Goal: Information Seeking & Learning: Understand process/instructions

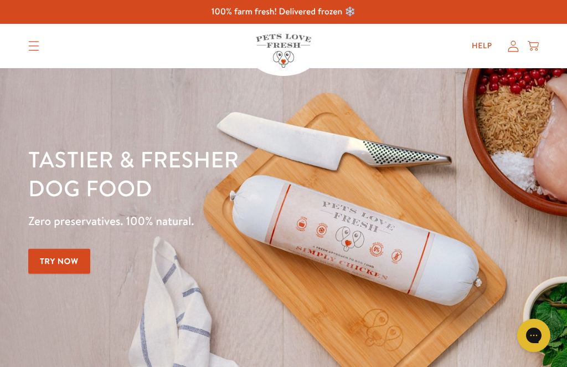
click at [34, 47] on icon "Translation missing: en.sections.header.menu" at bounding box center [33, 46] width 11 height 10
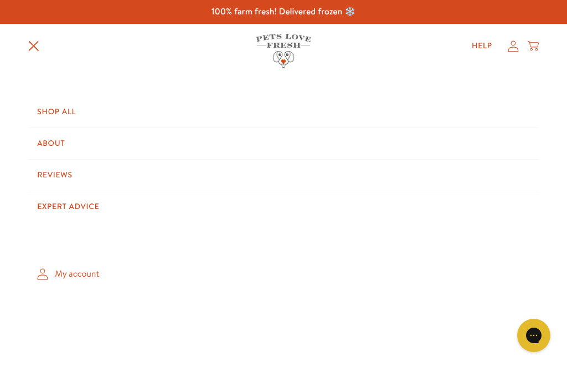
click at [60, 105] on link "Shop All" at bounding box center [283, 111] width 511 height 31
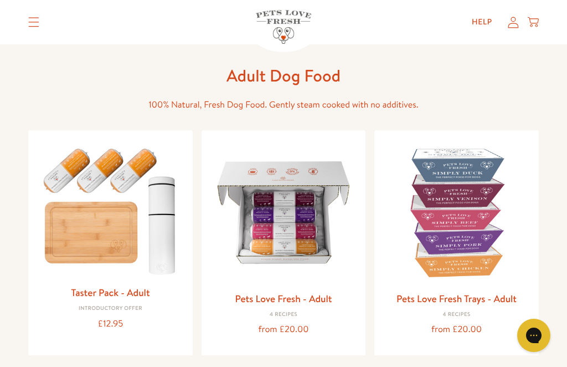
scroll to position [45, 0]
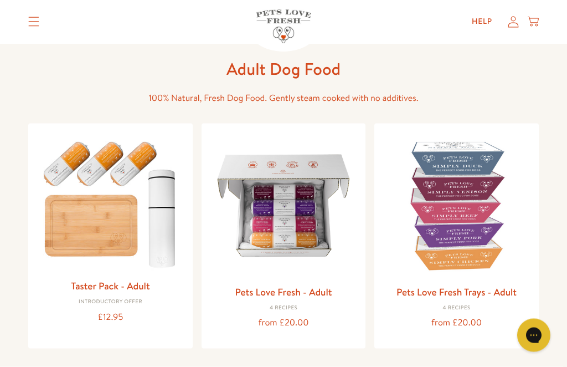
click at [317, 293] on link "Pets Love Fresh - Adult" at bounding box center [283, 292] width 97 height 14
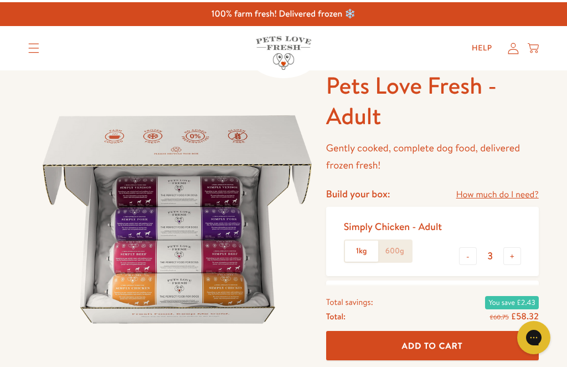
scroll to position [24, 0]
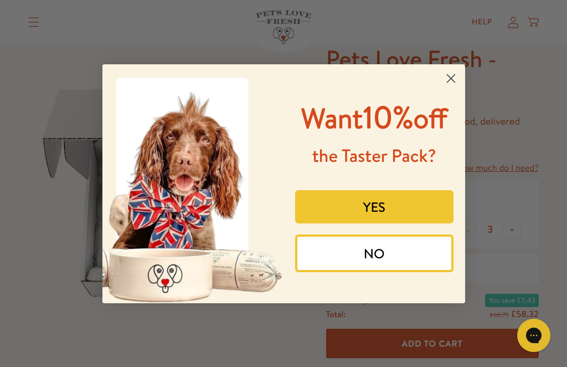
click at [454, 87] on circle "Close dialog" at bounding box center [451, 78] width 18 height 18
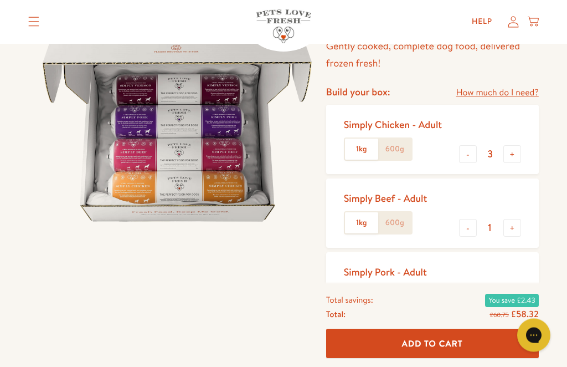
scroll to position [102, 0]
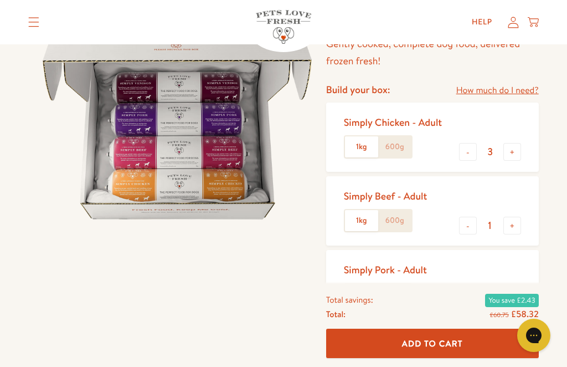
click at [518, 88] on link "How much do I need?" at bounding box center [498, 90] width 83 height 15
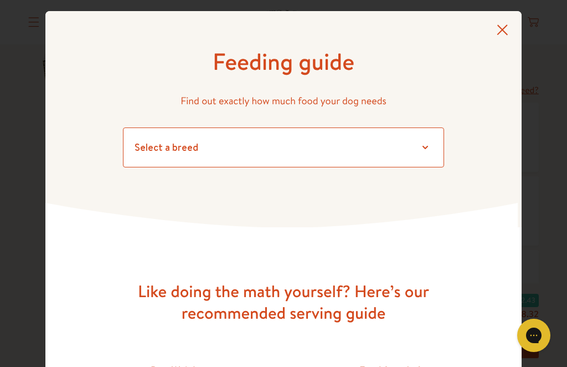
click at [428, 142] on select "Select a breed Affenpinscher Afghan hound Airedale terrier Akita Alaskan Malamu…" at bounding box center [283, 147] width 321 height 40
select select "30"
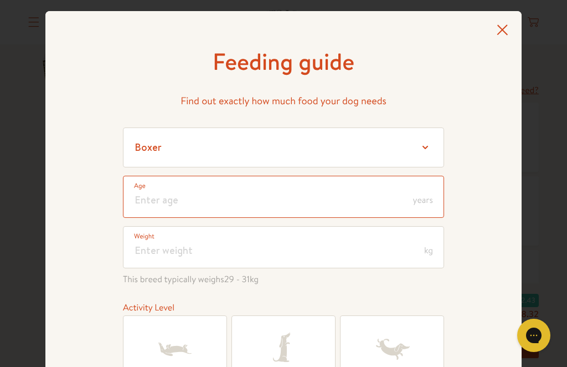
click at [177, 196] on input "number" at bounding box center [283, 197] width 321 height 42
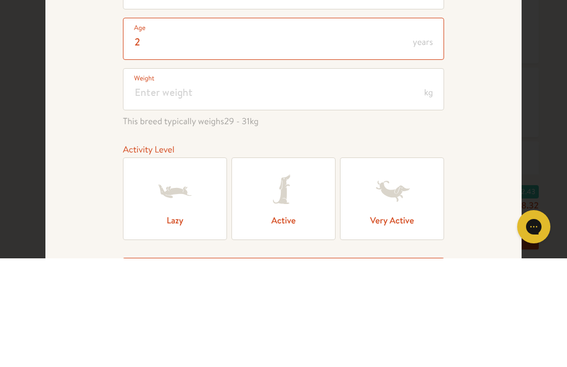
scroll to position [50, 0]
type input "2"
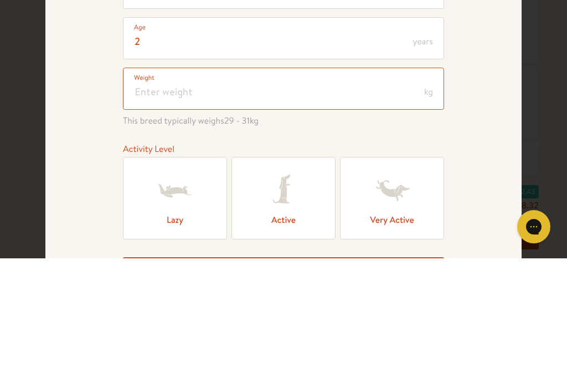
click at [170, 176] on input "number" at bounding box center [283, 197] width 321 height 42
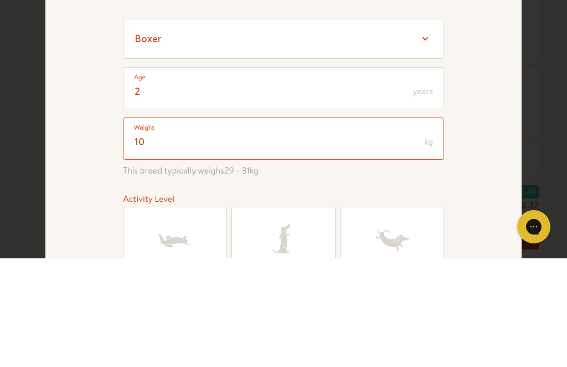
scroll to position [0, 0]
type input "10"
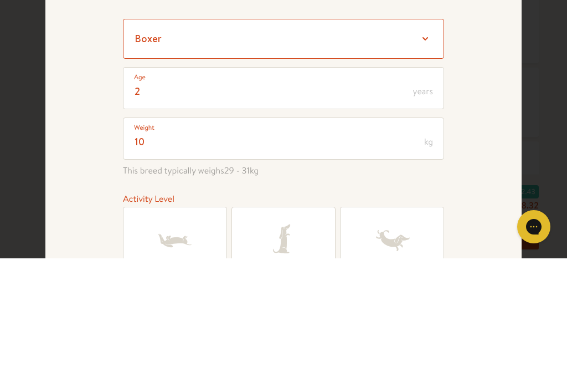
click at [427, 127] on select "Select a breed Affenpinscher Afghan hound Airedale terrier Akita Alaskan Malamu…" at bounding box center [283, 147] width 321 height 40
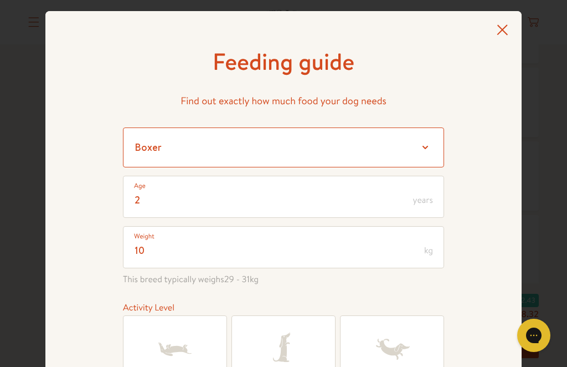
select select "13"
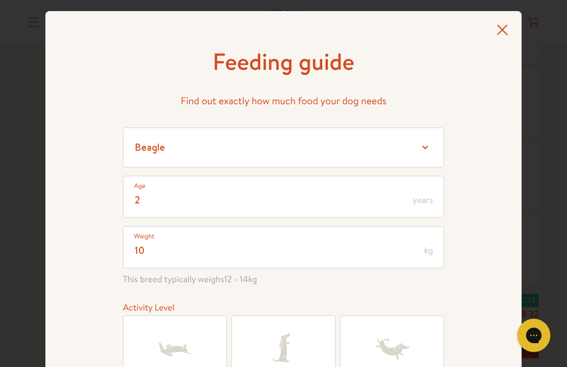
click at [290, 366] on icon at bounding box center [284, 349] width 44 height 44
click at [0, 0] on input "Active" at bounding box center [0, 0] width 0 height 0
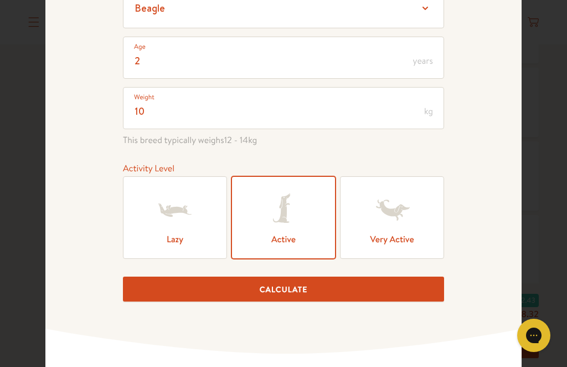
scroll to position [142, 0]
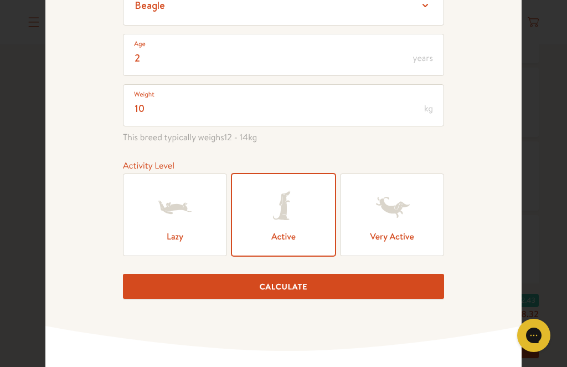
click at [307, 290] on button "Calculate" at bounding box center [283, 286] width 321 height 25
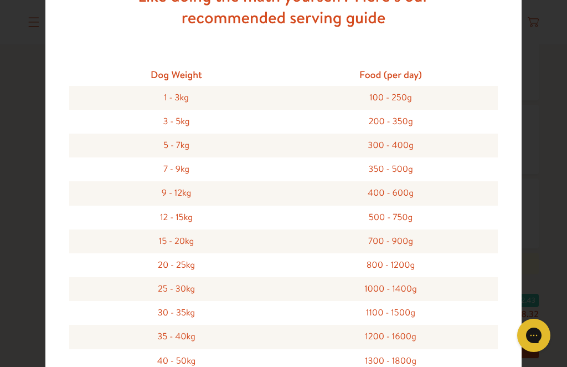
scroll to position [247, 0]
